Goal: Book appointment/travel/reservation

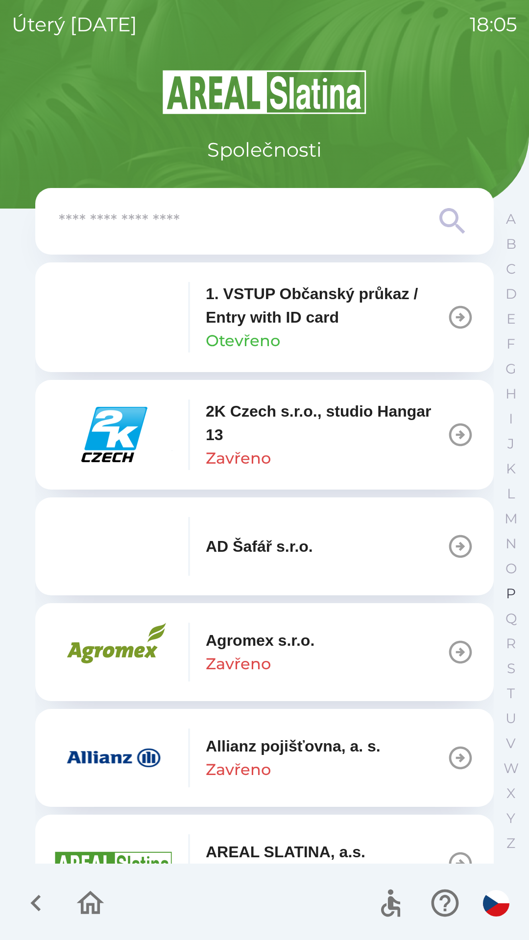
click at [506, 591] on p "P" at bounding box center [511, 593] width 10 height 17
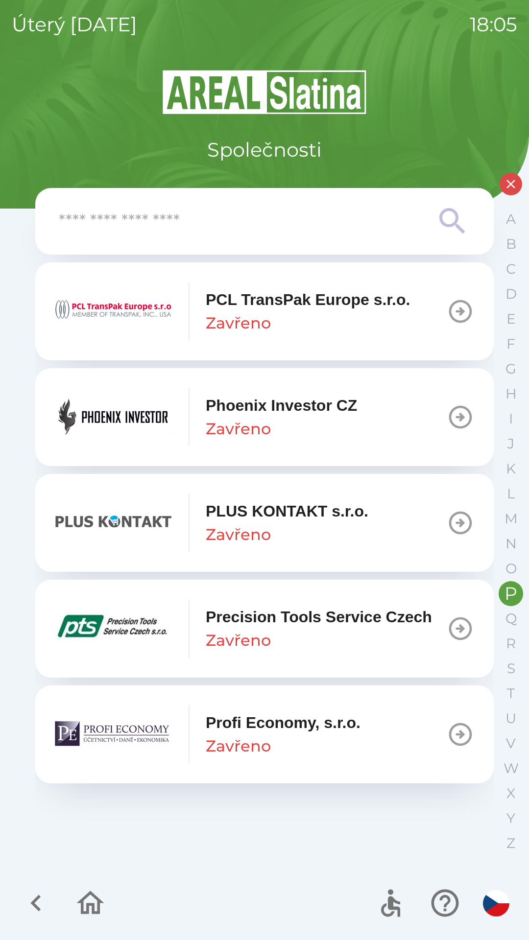
click at [357, 408] on p "Phoenix Investor CZ" at bounding box center [281, 404] width 151 height 23
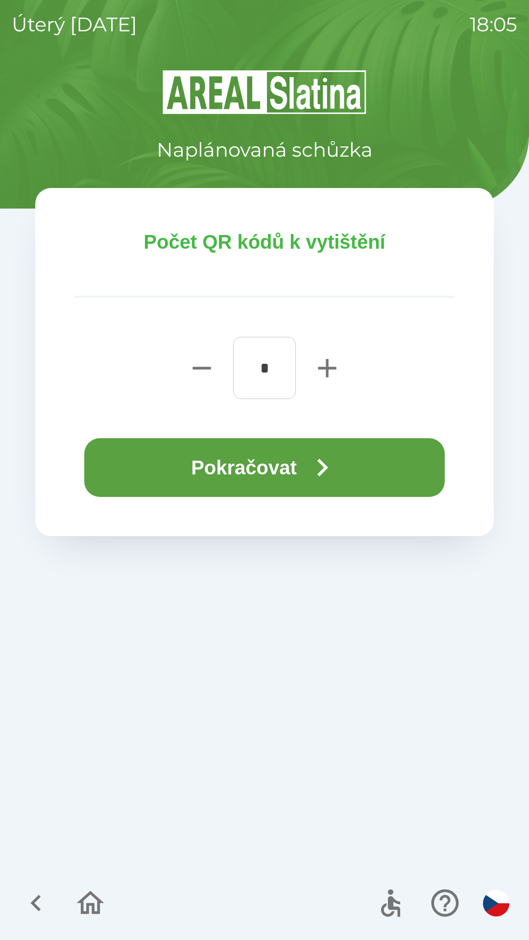
click at [277, 460] on button "Pokračovat" at bounding box center [264, 467] width 360 height 59
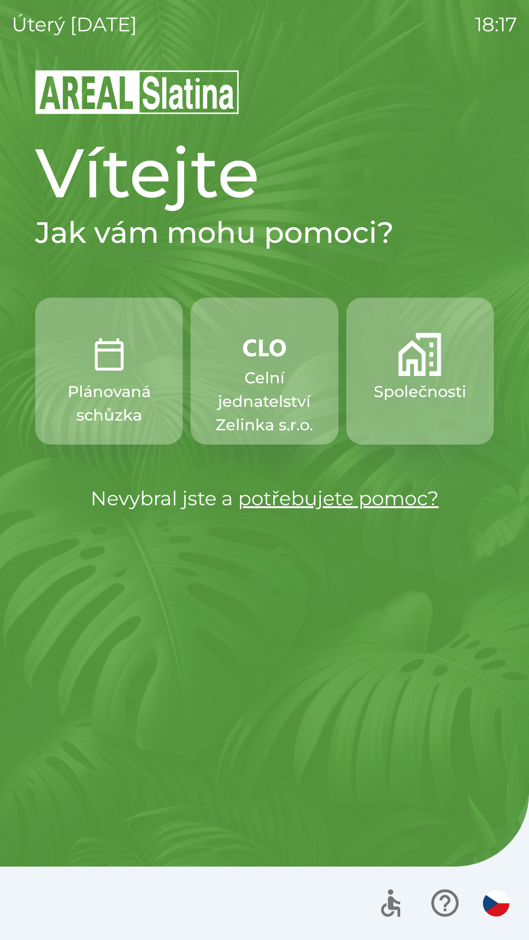
click at [437, 399] on p "Společnosti" at bounding box center [419, 391] width 92 height 23
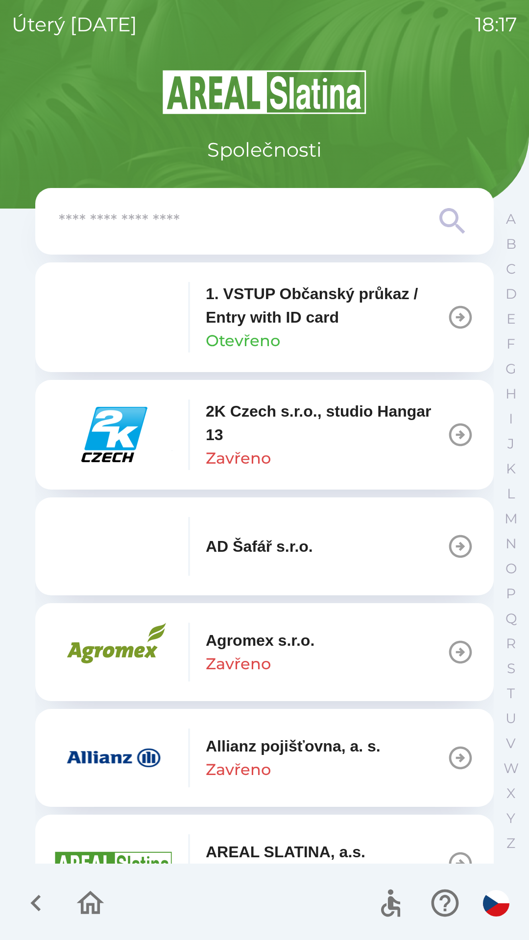
click at [280, 220] on input "text" at bounding box center [245, 221] width 372 height 27
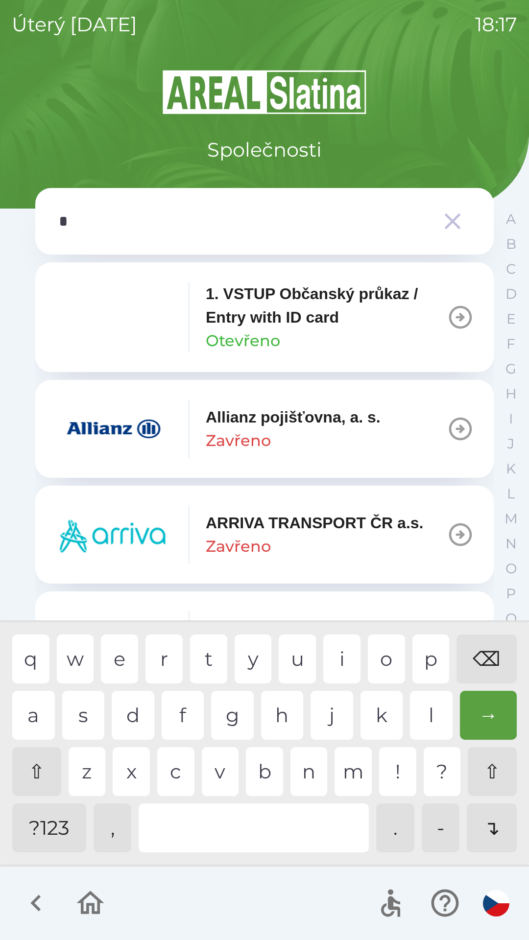
click at [424, 656] on div "p" at bounding box center [430, 658] width 37 height 49
type input "**"
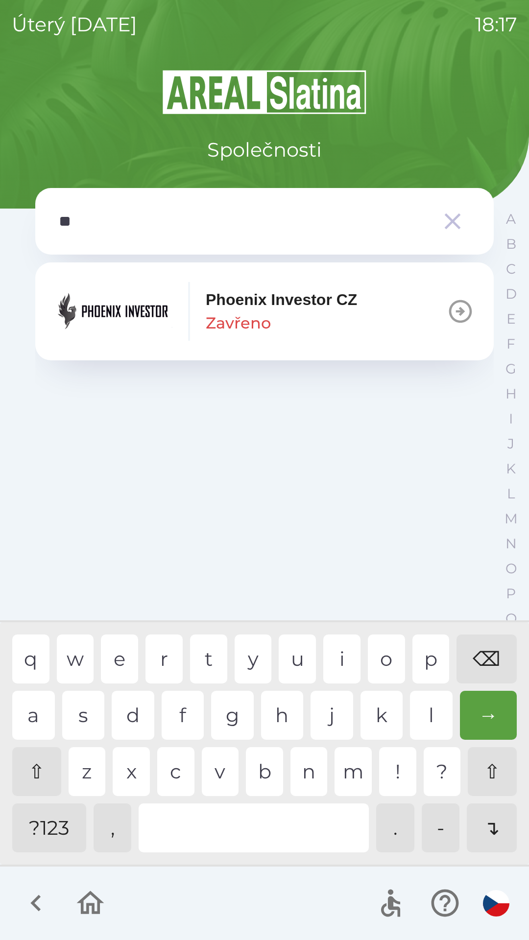
click at [284, 716] on div "h" at bounding box center [282, 715] width 43 height 49
click at [324, 301] on p "Phoenix Investor CZ" at bounding box center [281, 299] width 151 height 23
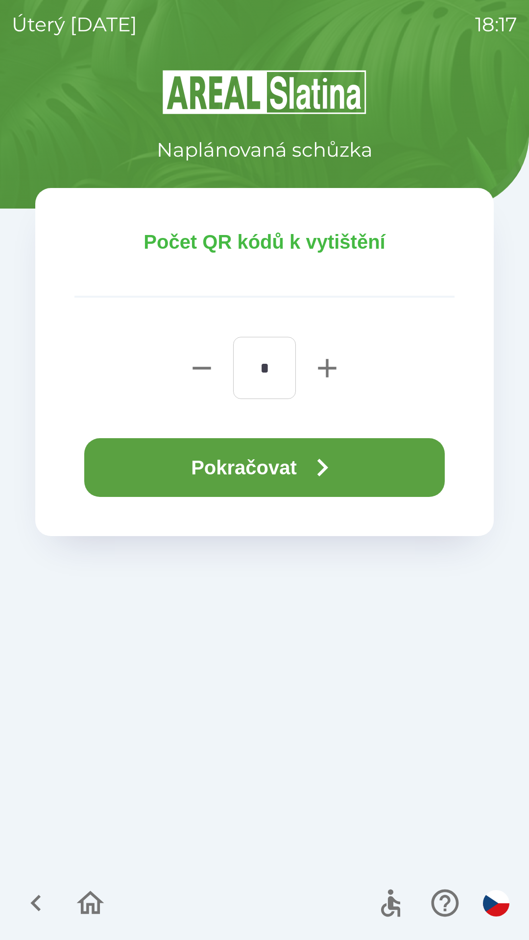
click at [375, 472] on button "Pokračovat" at bounding box center [264, 467] width 360 height 59
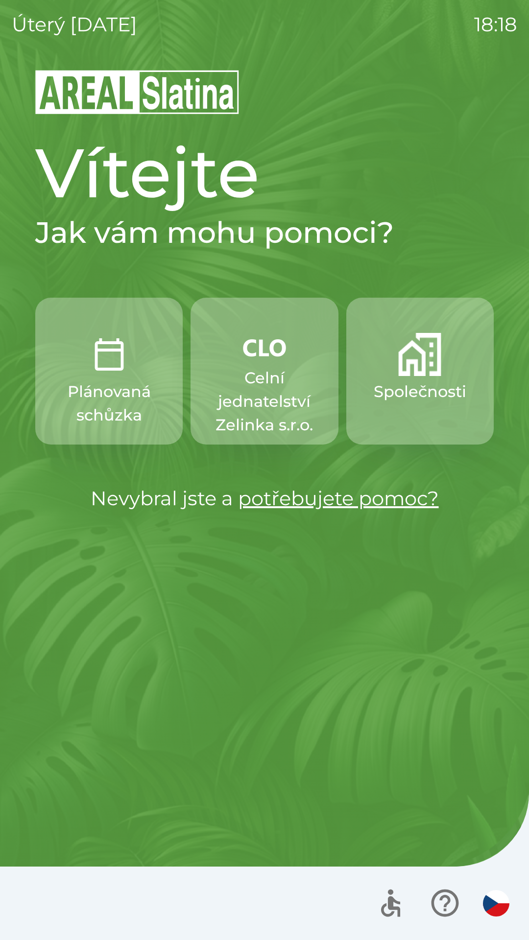
click at [424, 377] on button "Společnosti" at bounding box center [419, 371] width 147 height 147
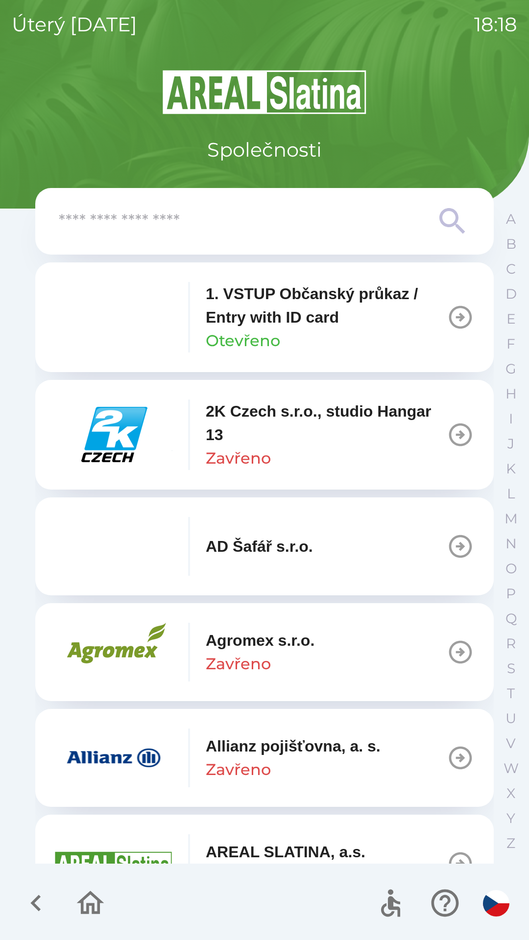
click at [235, 218] on input "text" at bounding box center [245, 221] width 372 height 27
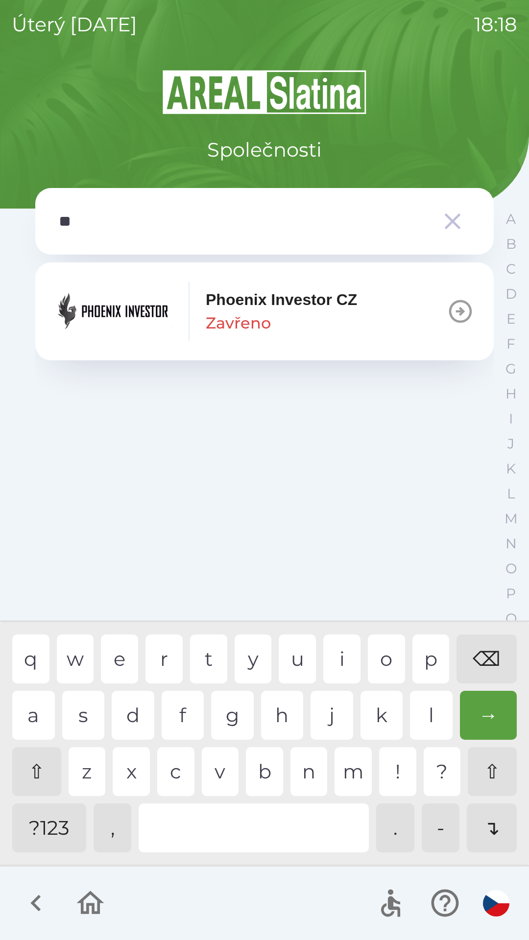
click at [277, 718] on div "h" at bounding box center [282, 715] width 43 height 49
type input "***"
click at [379, 666] on div "o" at bounding box center [386, 658] width 37 height 49
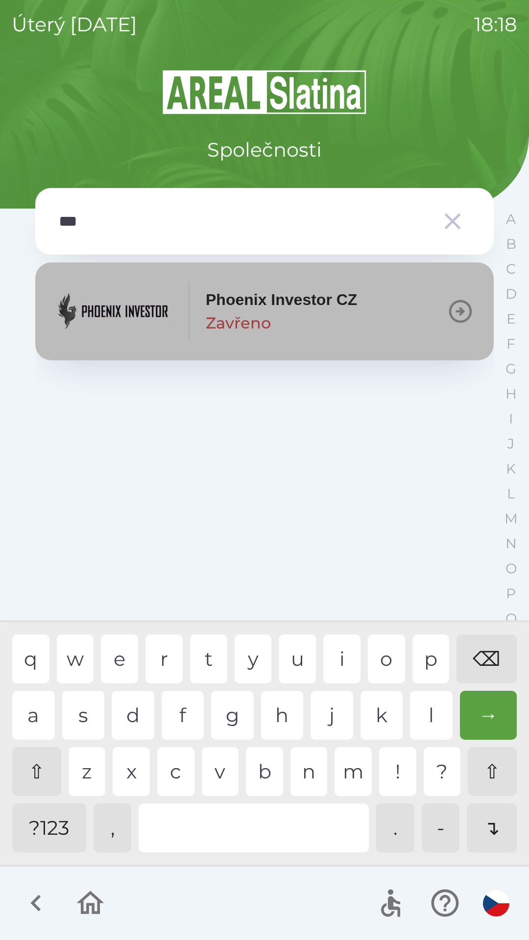
click at [357, 330] on div "Phoenix Investor CZ Zavřeno" at bounding box center [281, 311] width 151 height 47
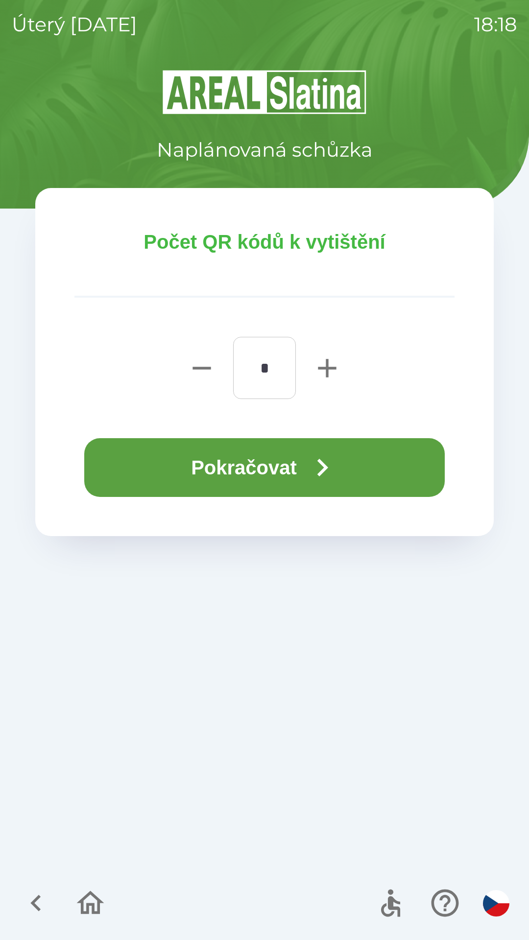
click at [324, 467] on icon "button" at bounding box center [321, 467] width 35 height 35
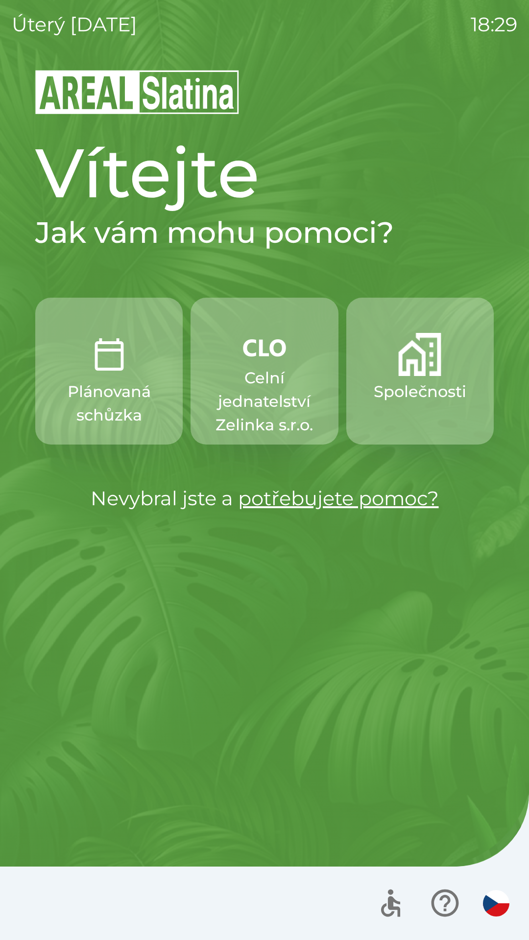
click at [101, 370] on img "button" at bounding box center [109, 354] width 43 height 43
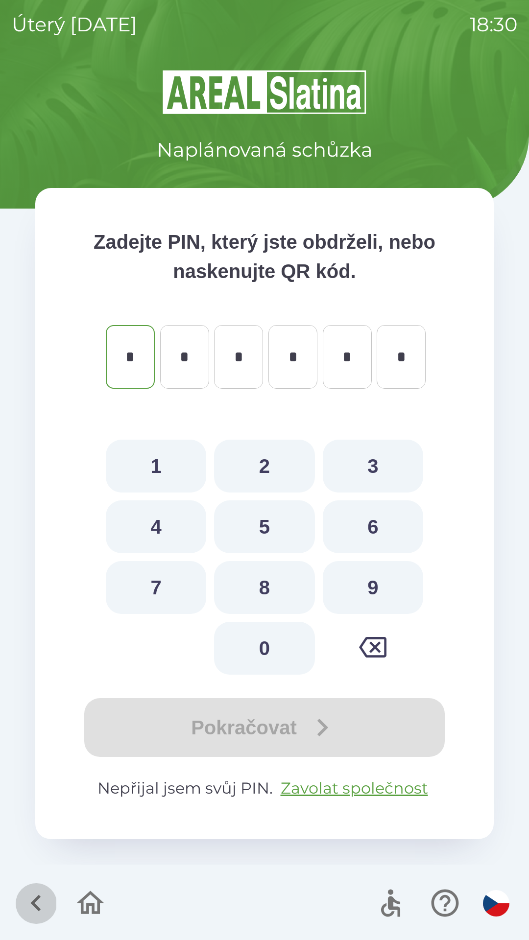
click at [35, 886] on button "button" at bounding box center [36, 902] width 41 height 41
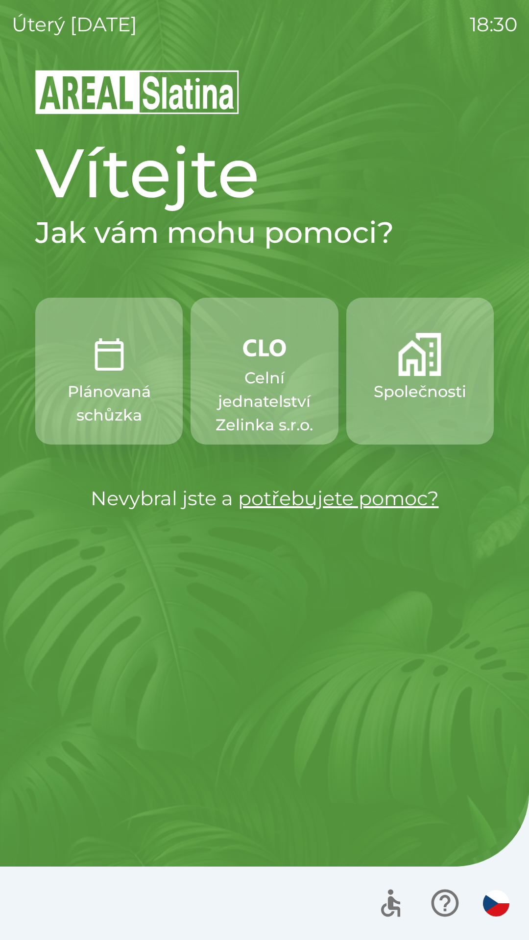
click at [37, 905] on div at bounding box center [264, 902] width 529 height 73
click at [101, 378] on button "Plánovaná schůzka" at bounding box center [108, 371] width 147 height 147
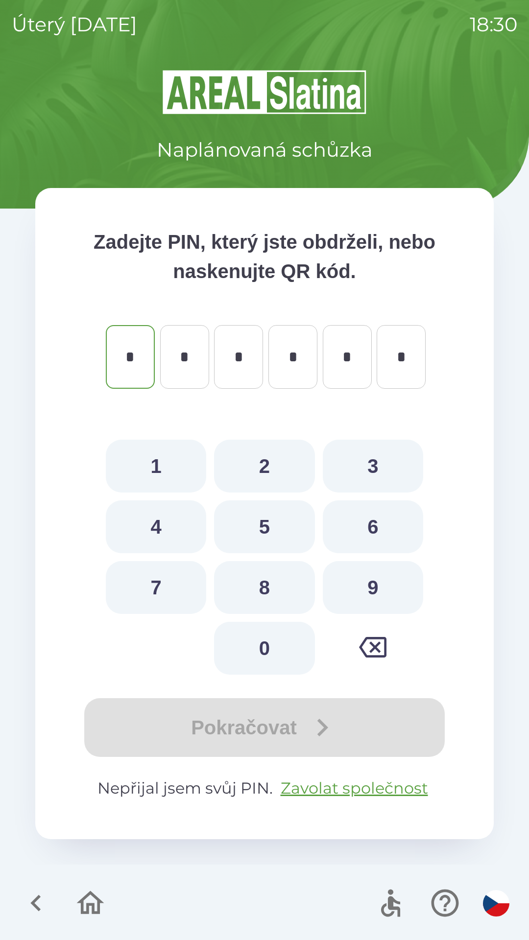
click at [109, 895] on button "button" at bounding box center [90, 902] width 41 height 41
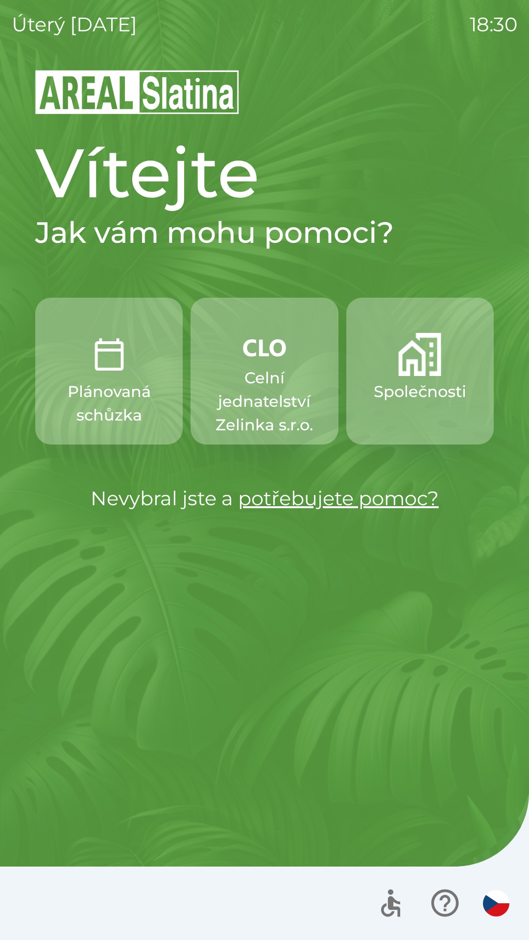
click at [97, 900] on div at bounding box center [264, 902] width 529 height 73
click at [419, 372] on img "button" at bounding box center [419, 354] width 43 height 43
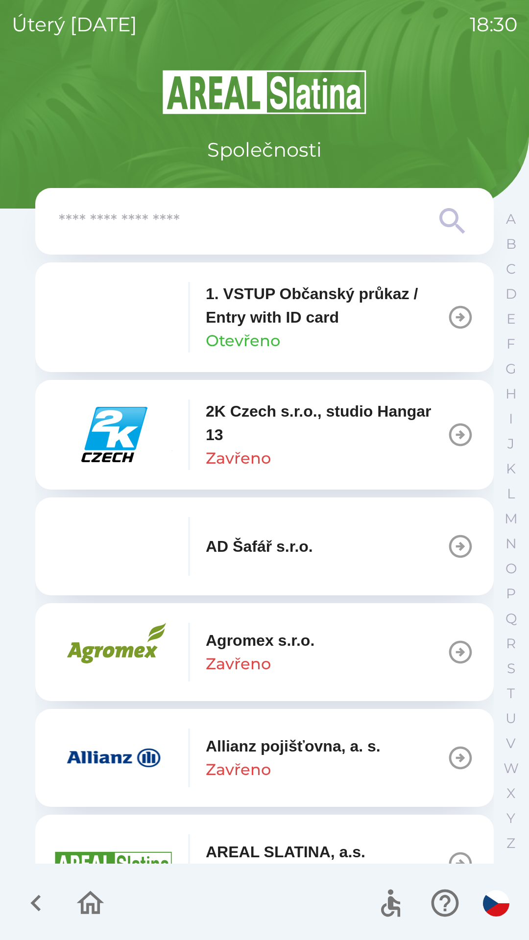
click at [289, 222] on input "text" at bounding box center [245, 221] width 372 height 27
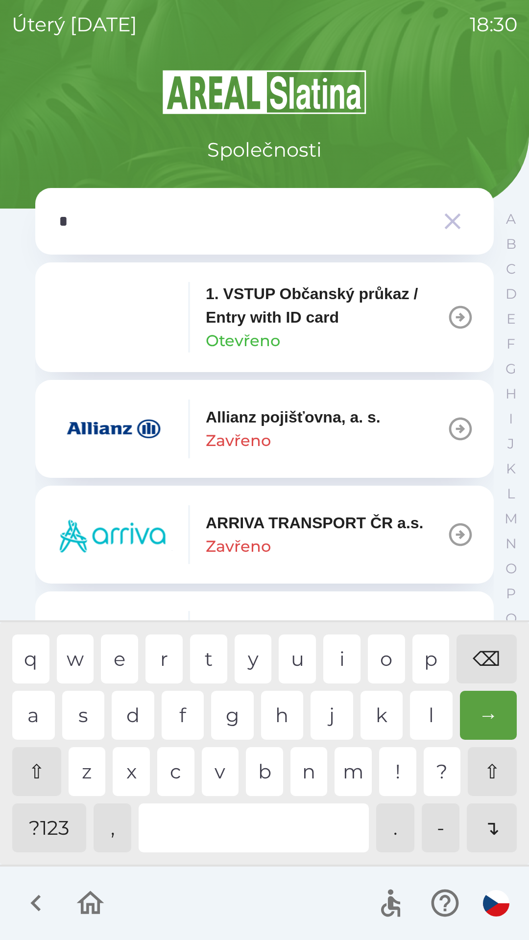
click at [428, 656] on div "p" at bounding box center [430, 658] width 37 height 49
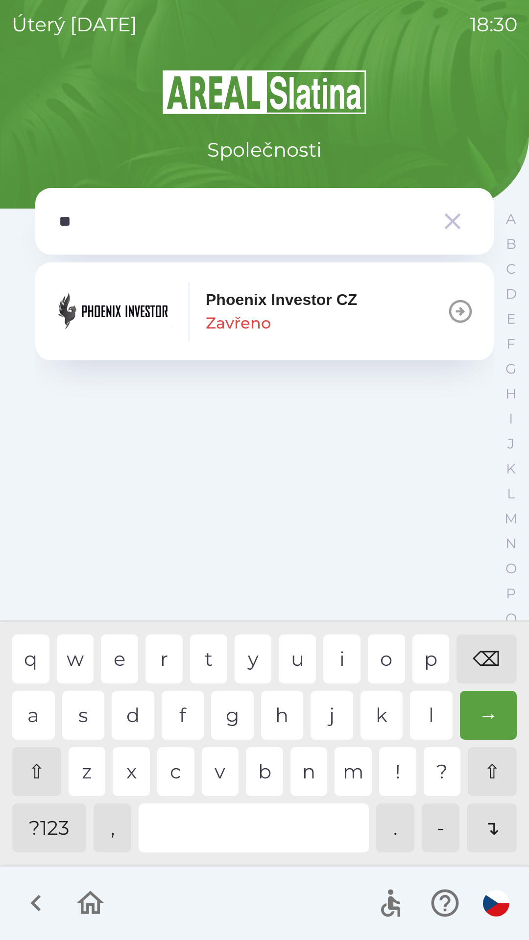
click at [299, 707] on div "h" at bounding box center [282, 715] width 43 height 49
type input "***"
click at [384, 658] on div "o" at bounding box center [386, 658] width 37 height 49
click at [335, 309] on p "Phoenix Investor CZ" at bounding box center [281, 299] width 151 height 23
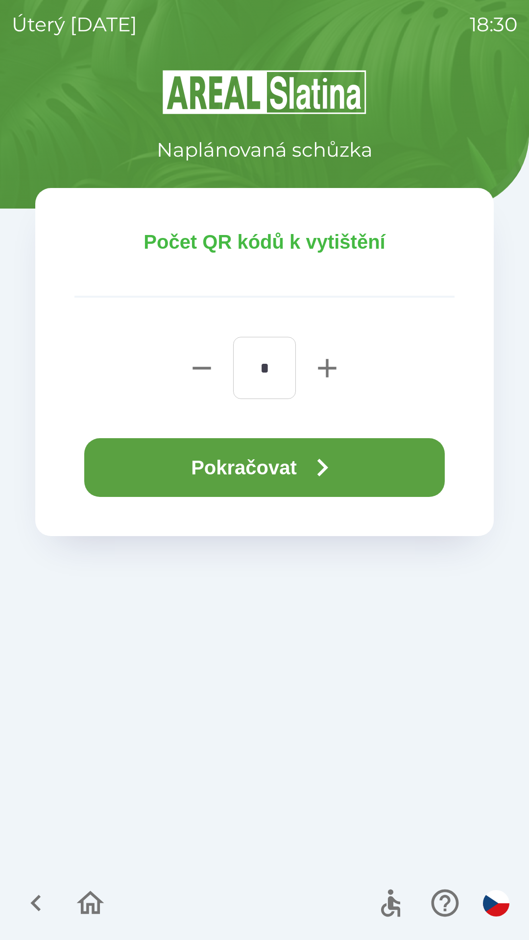
click at [274, 459] on button "Pokračovat" at bounding box center [264, 467] width 360 height 59
